Goal: Information Seeking & Learning: Learn about a topic

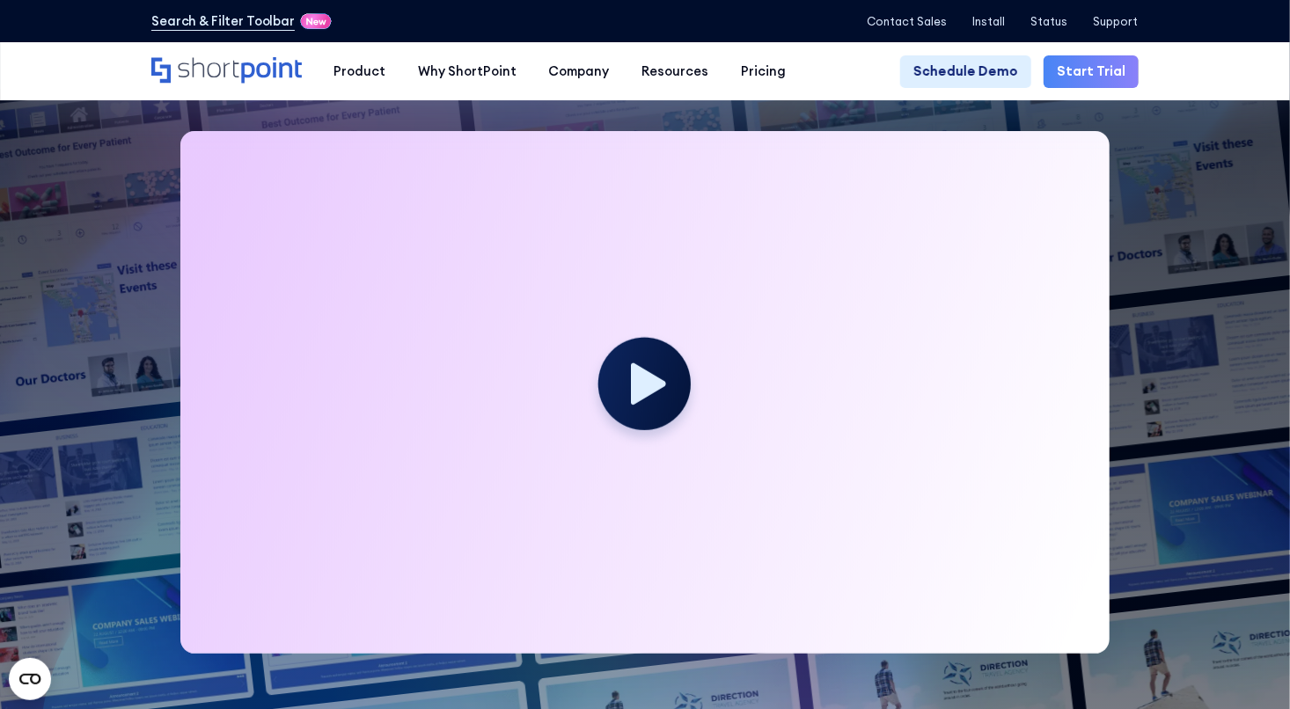
click at [659, 398] on circle at bounding box center [644, 384] width 92 height 92
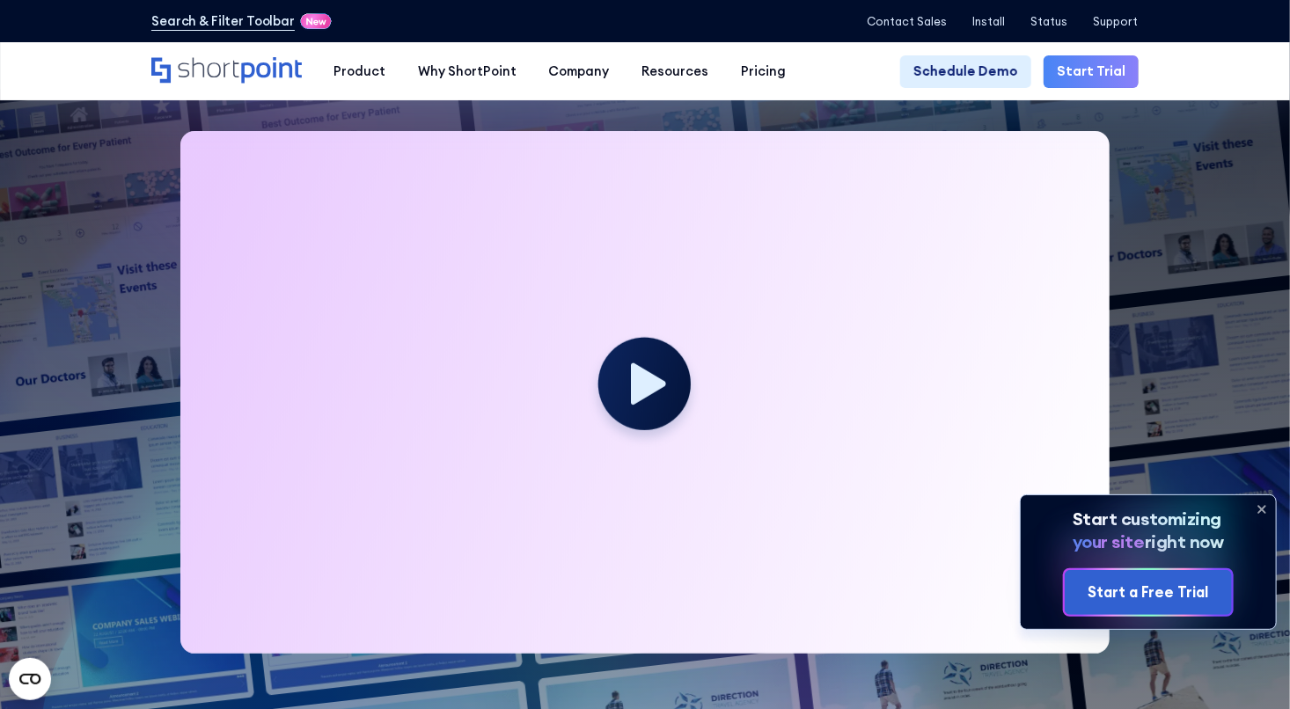
click at [659, 398] on circle at bounding box center [644, 384] width 92 height 92
click at [1260, 505] on icon at bounding box center [1261, 509] width 28 height 28
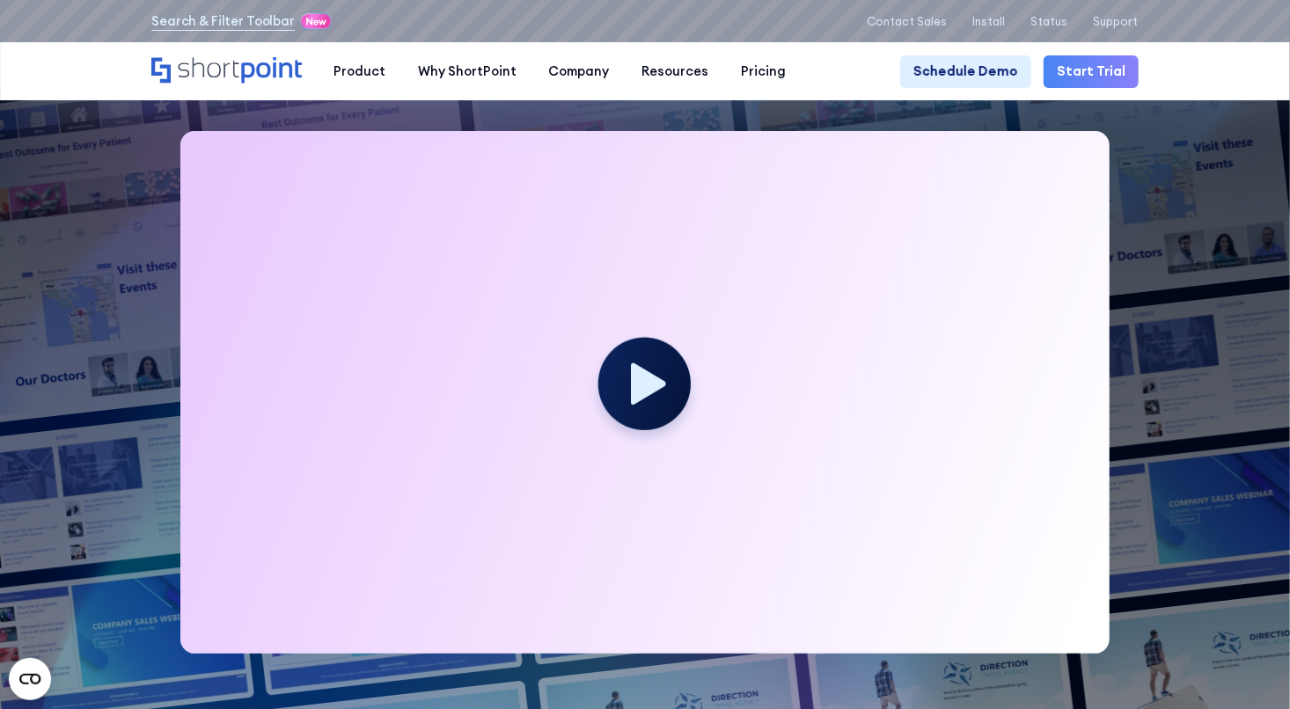
click at [643, 391] on icon at bounding box center [649, 384] width 35 height 42
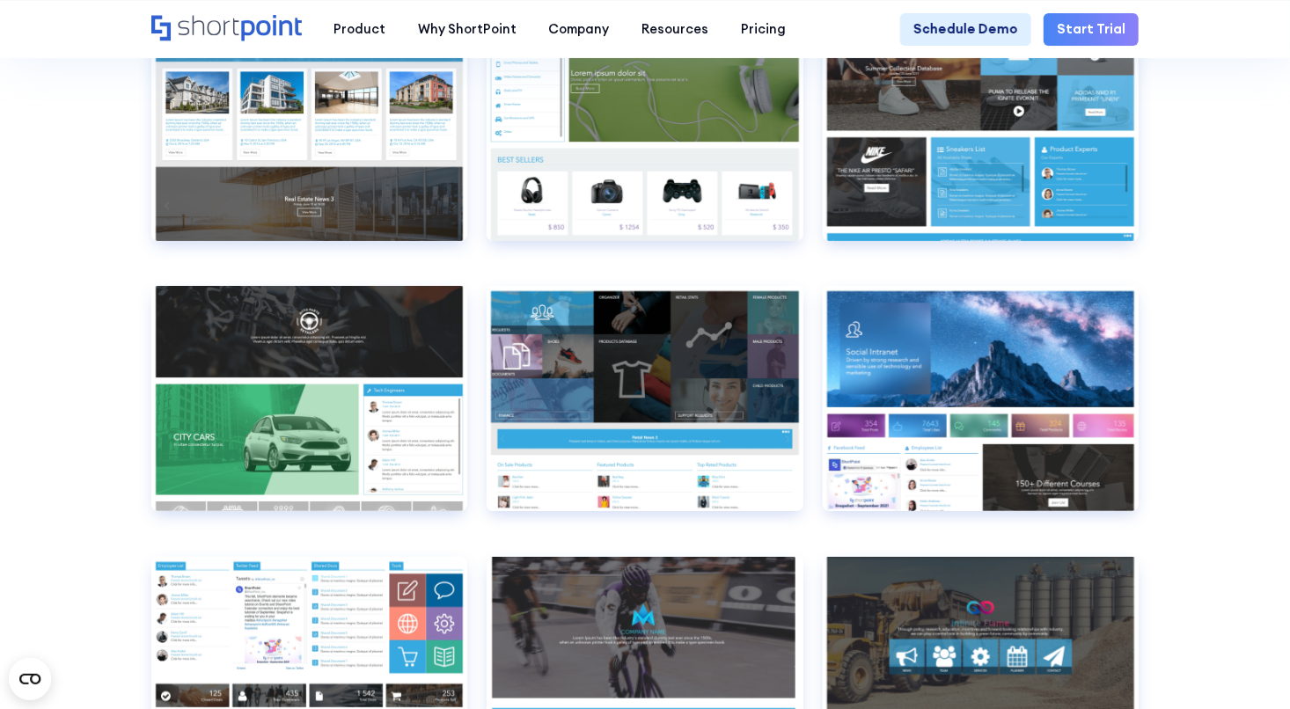
scroll to position [9780, 0]
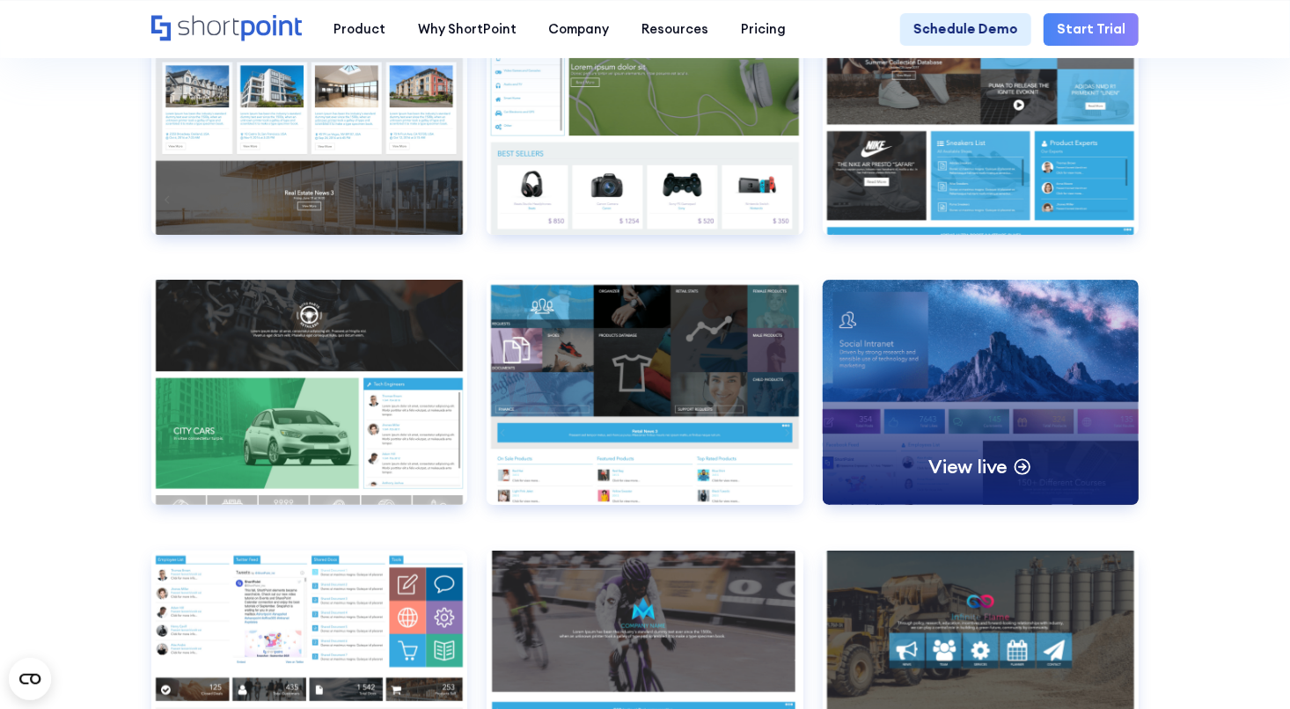
click at [986, 479] on p "View live" at bounding box center [967, 467] width 79 height 26
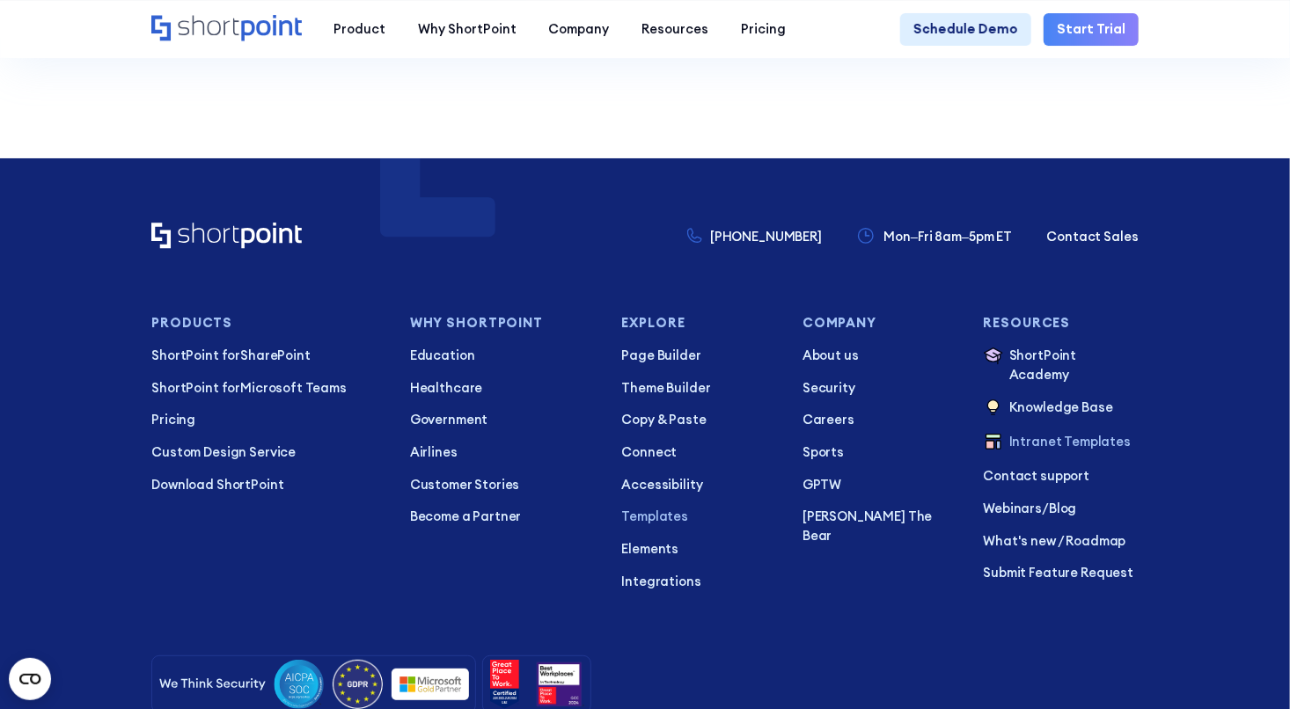
scroll to position [12863, 0]
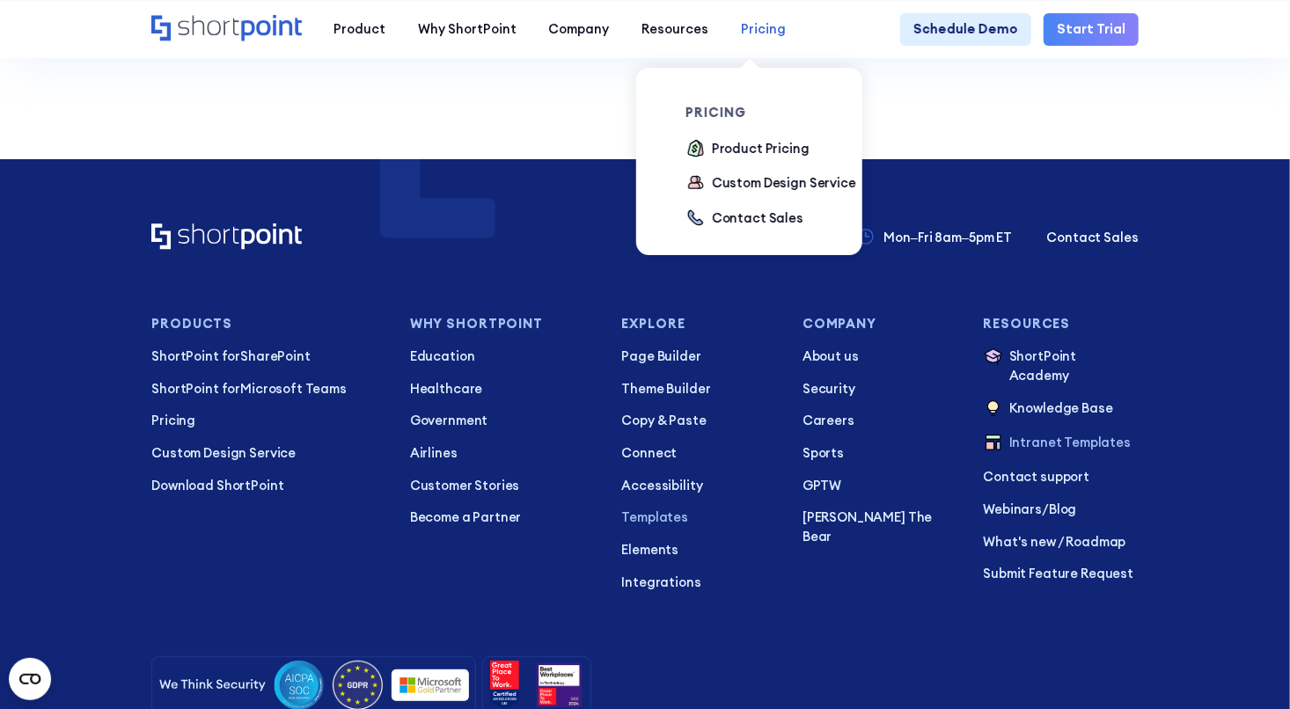
click at [764, 33] on div "Pricing" at bounding box center [763, 28] width 45 height 19
click at [741, 33] on div "Pricing" at bounding box center [763, 28] width 45 height 19
click at [736, 148] on div "Product Pricing" at bounding box center [761, 148] width 98 height 19
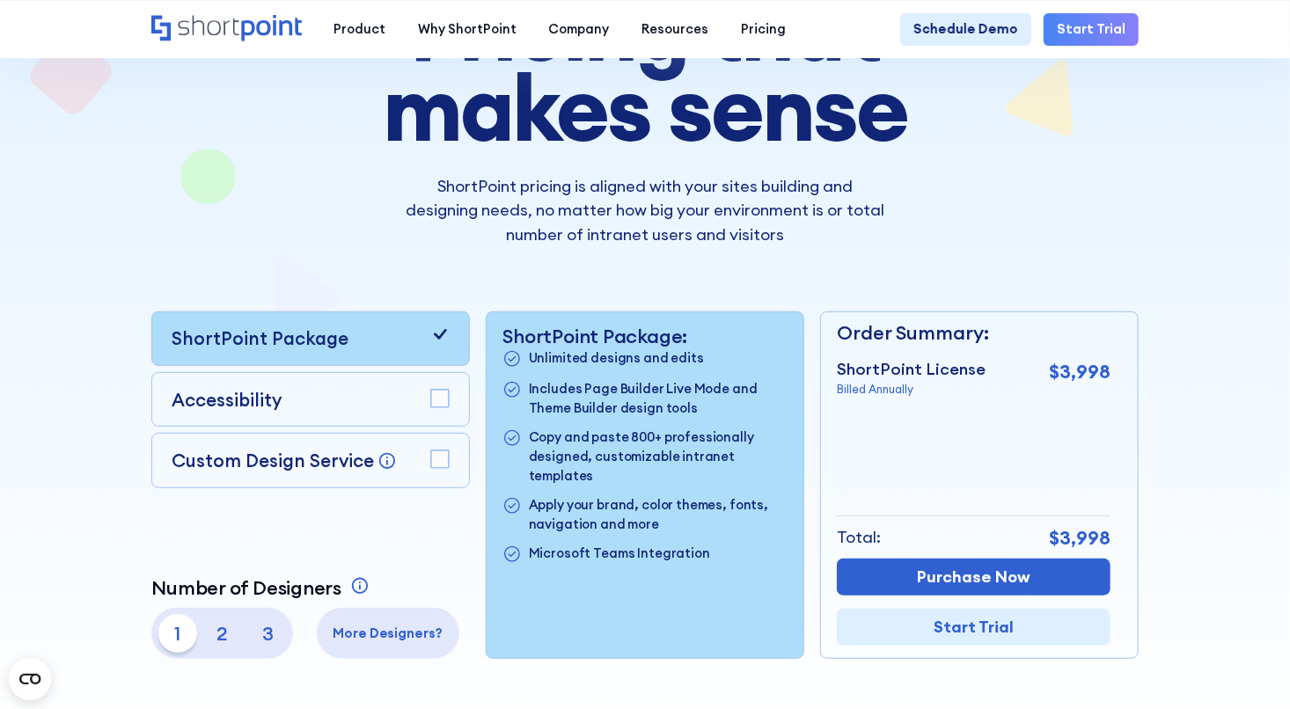
scroll to position [204, 0]
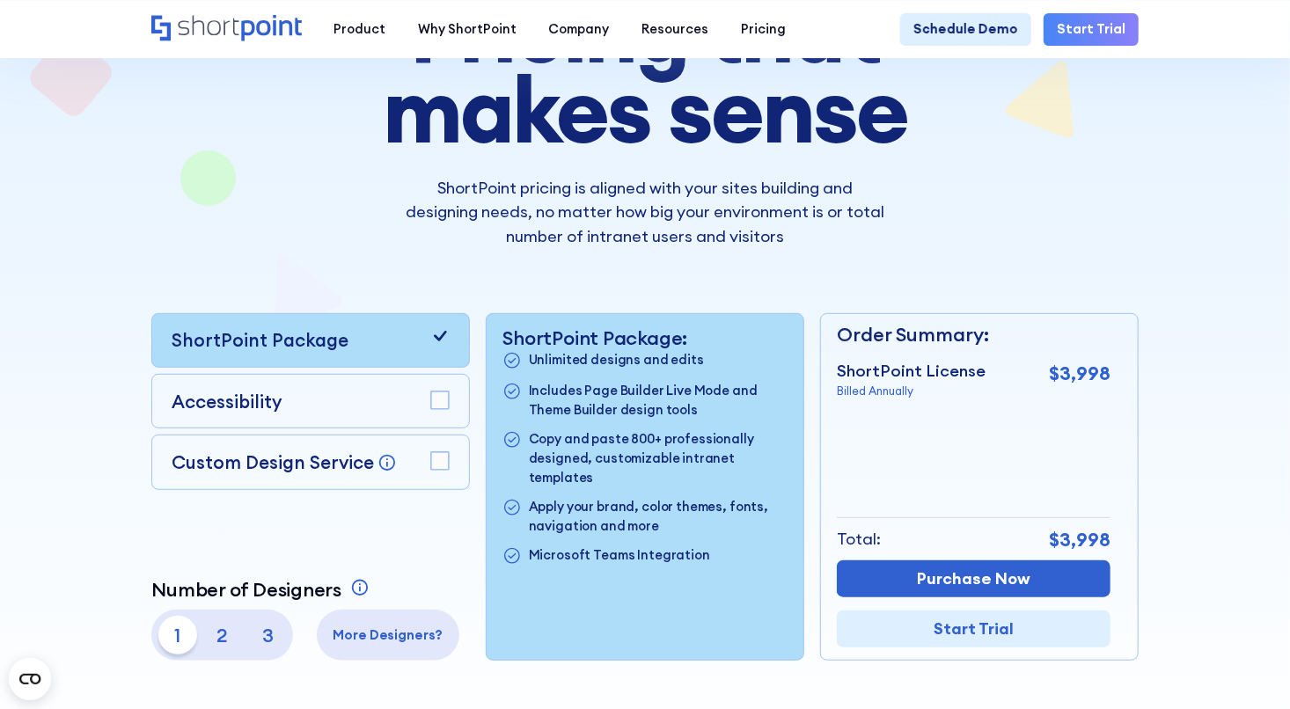
click at [434, 464] on rect at bounding box center [440, 461] width 18 height 18
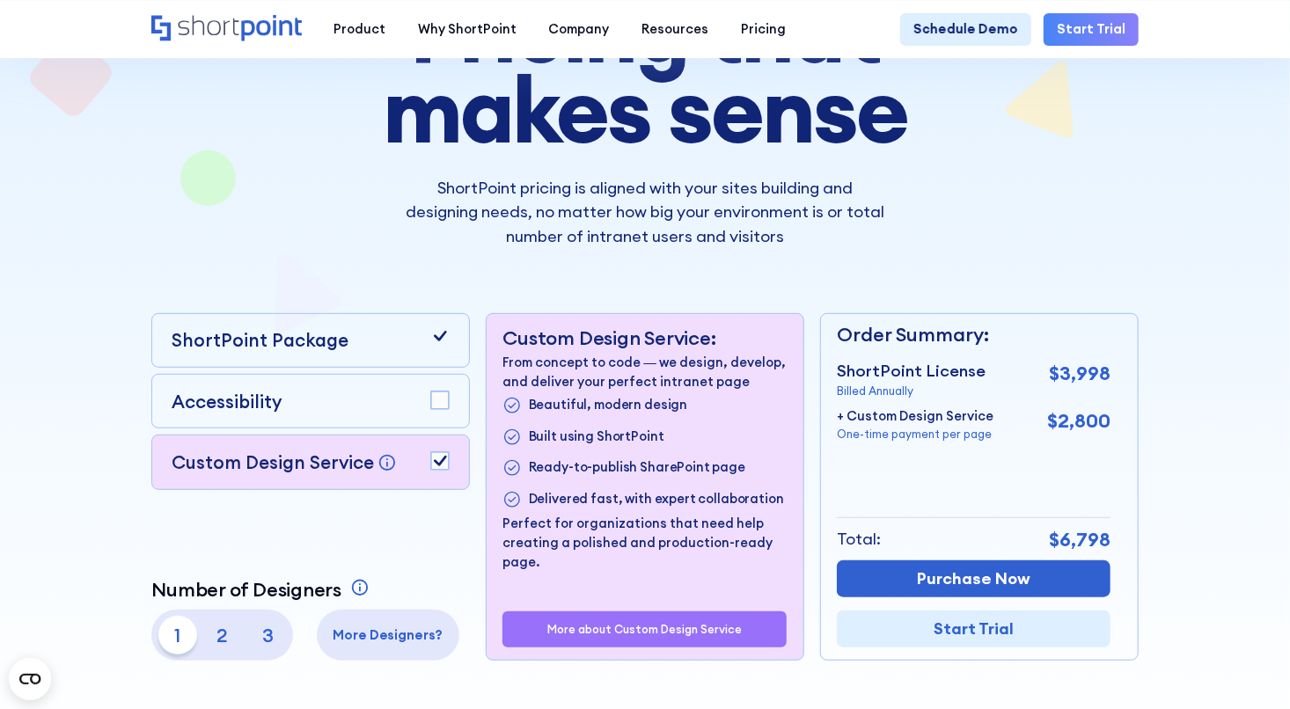
click at [434, 464] on rect at bounding box center [440, 461] width 18 height 18
